Goal: Information Seeking & Learning: Learn about a topic

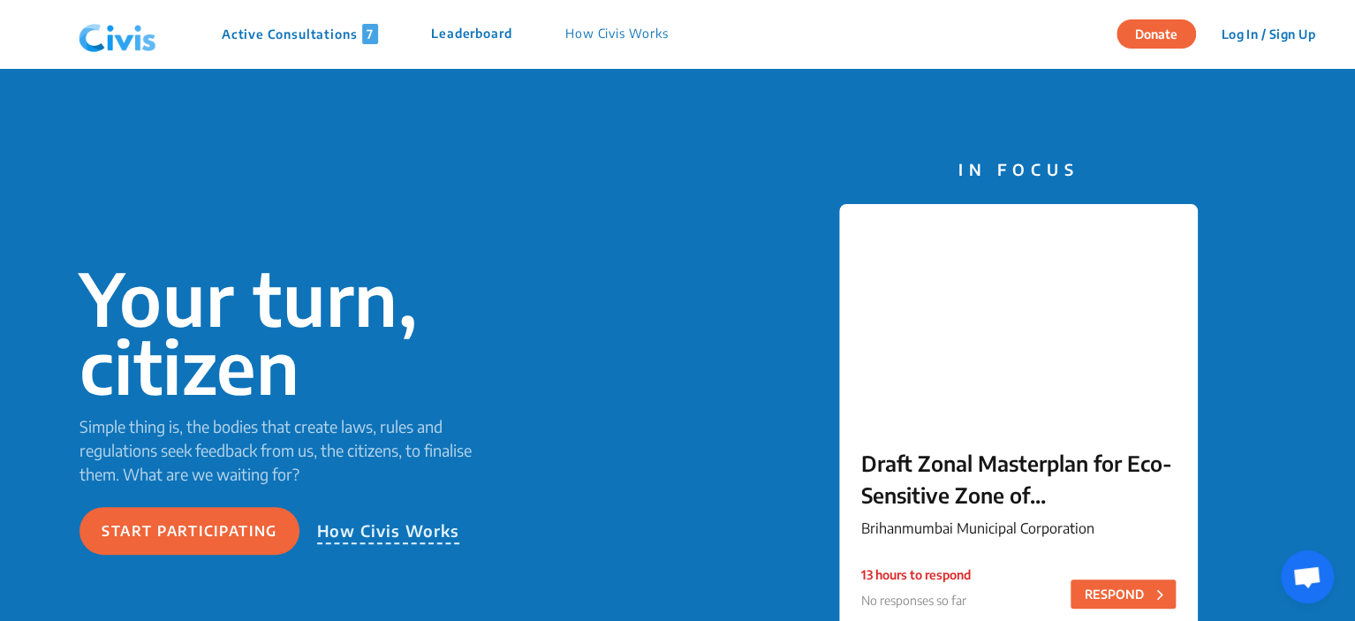
click at [293, 38] on p "Active Consultations 7" at bounding box center [300, 34] width 156 height 20
